Goal: Obtain resource: Download file/media

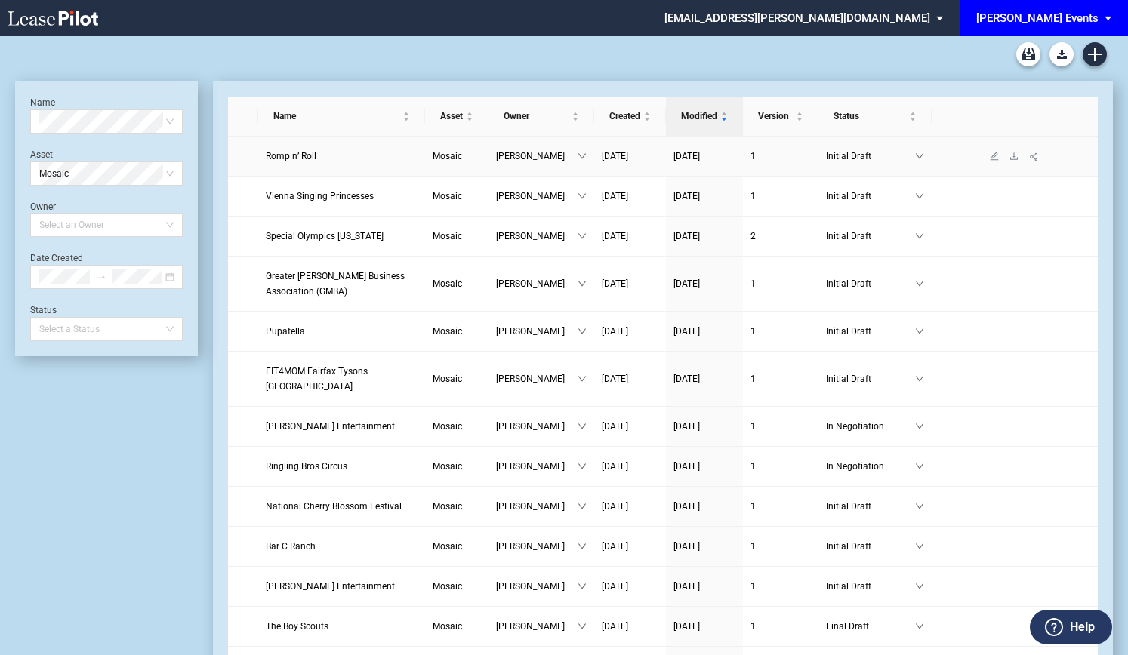
click at [328, 159] on link "Romp n’ Roll" at bounding box center [342, 156] width 152 height 15
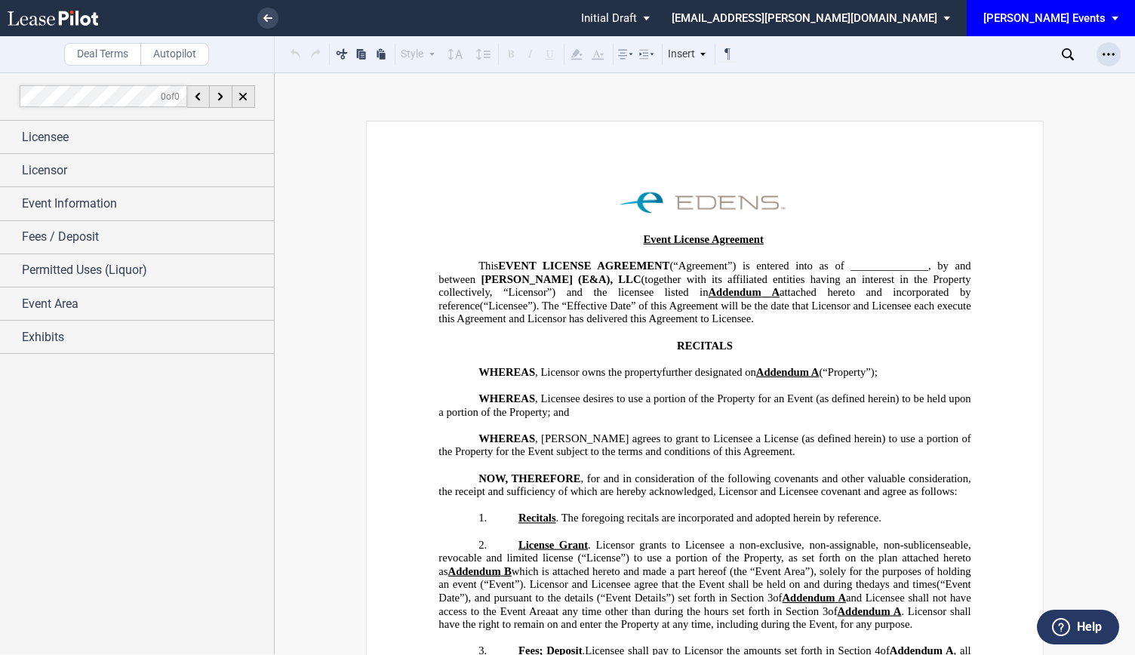
click at [1111, 51] on icon "Open Lease options menu" at bounding box center [1109, 54] width 12 height 12
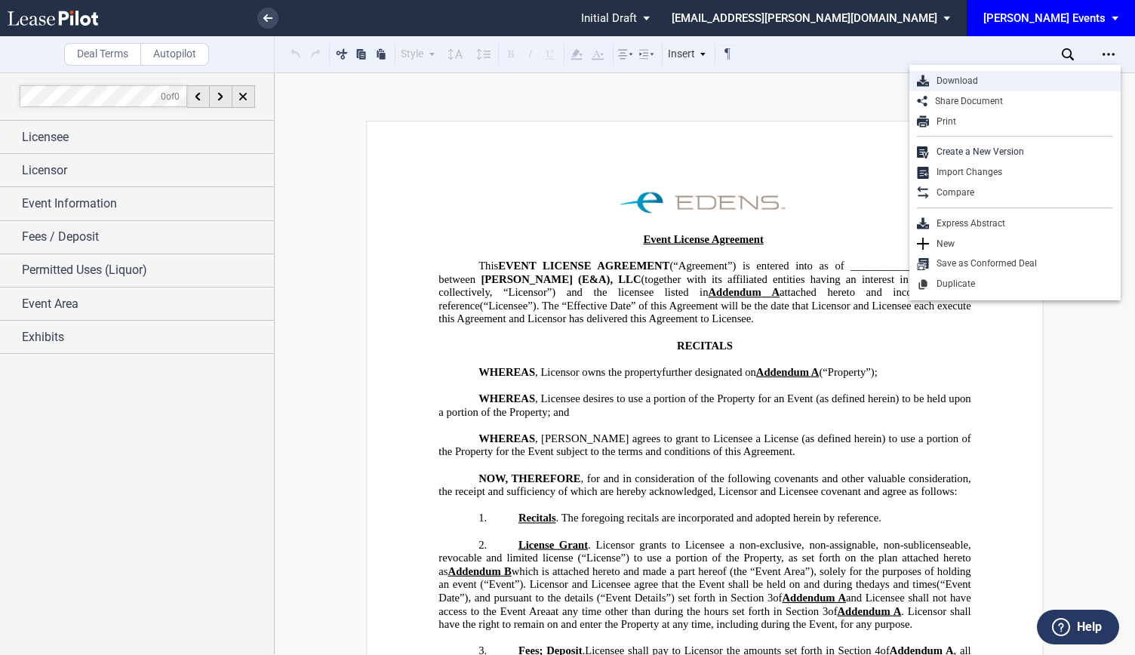
click at [969, 77] on div "Download" at bounding box center [1021, 81] width 184 height 13
